Goal: Navigation & Orientation: Find specific page/section

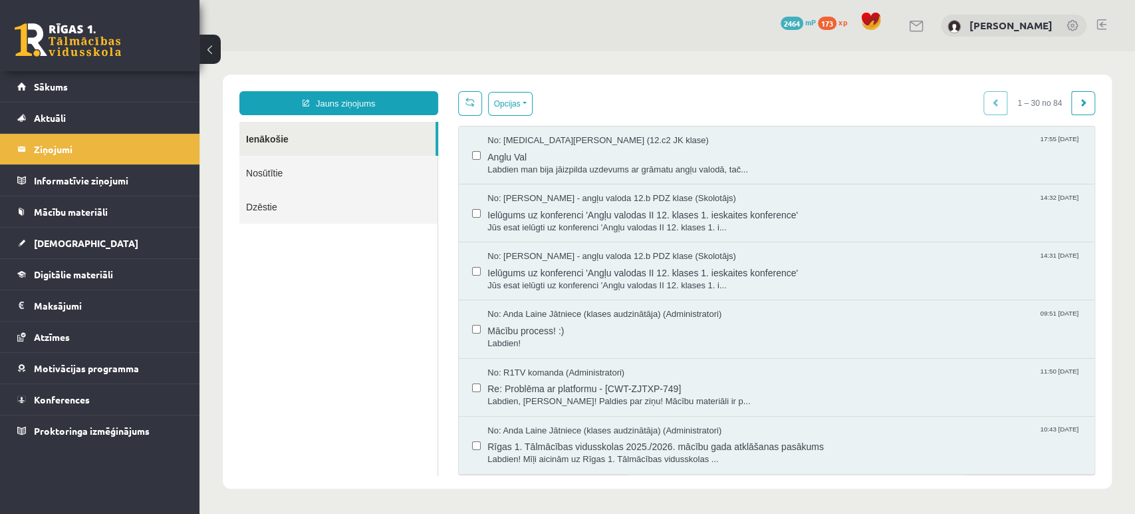
click at [71, 39] on link at bounding box center [68, 39] width 106 height 33
